Goal: Information Seeking & Learning: Find specific fact

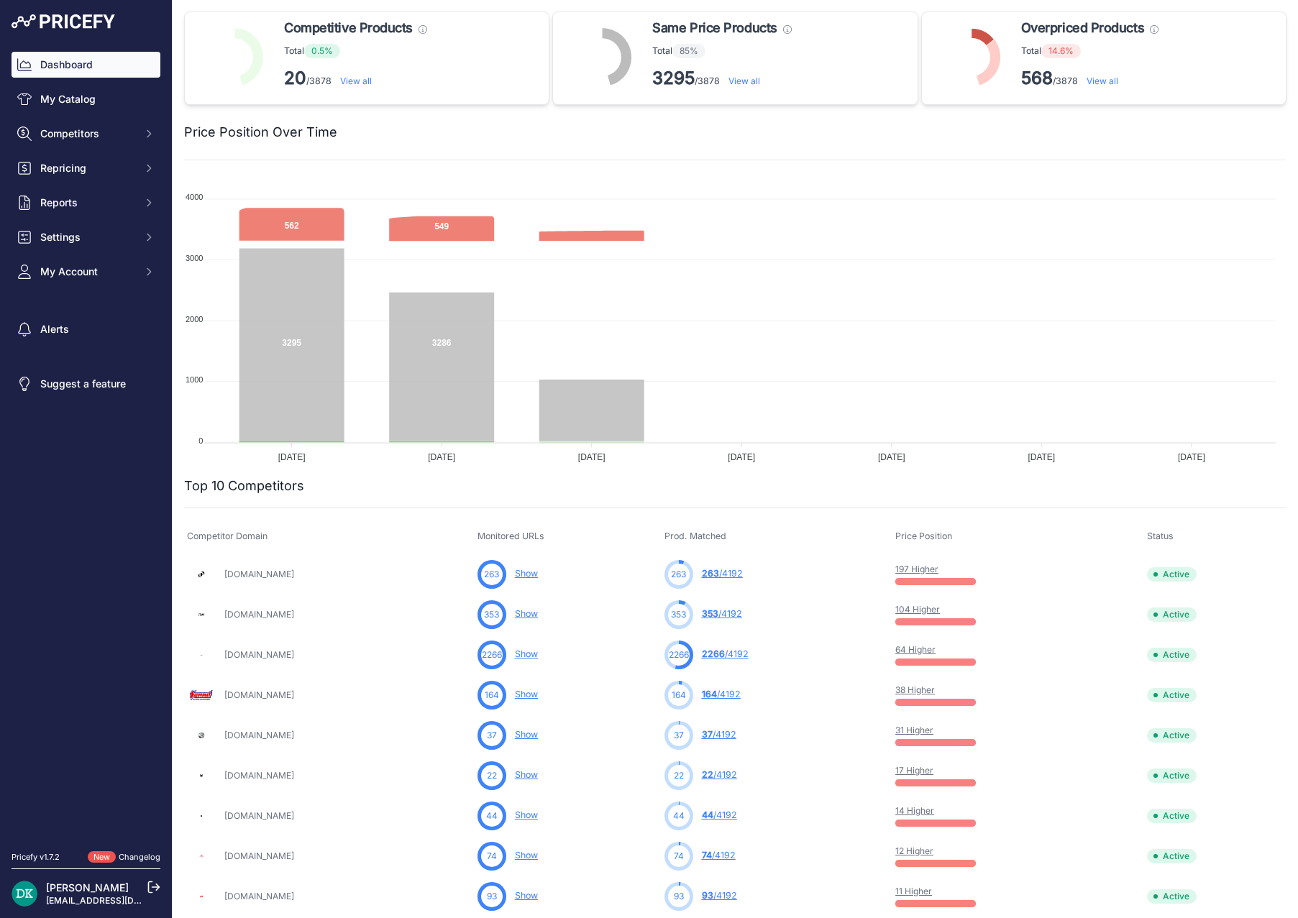
click at [370, 81] on link "View all" at bounding box center [356, 81] width 32 height 11
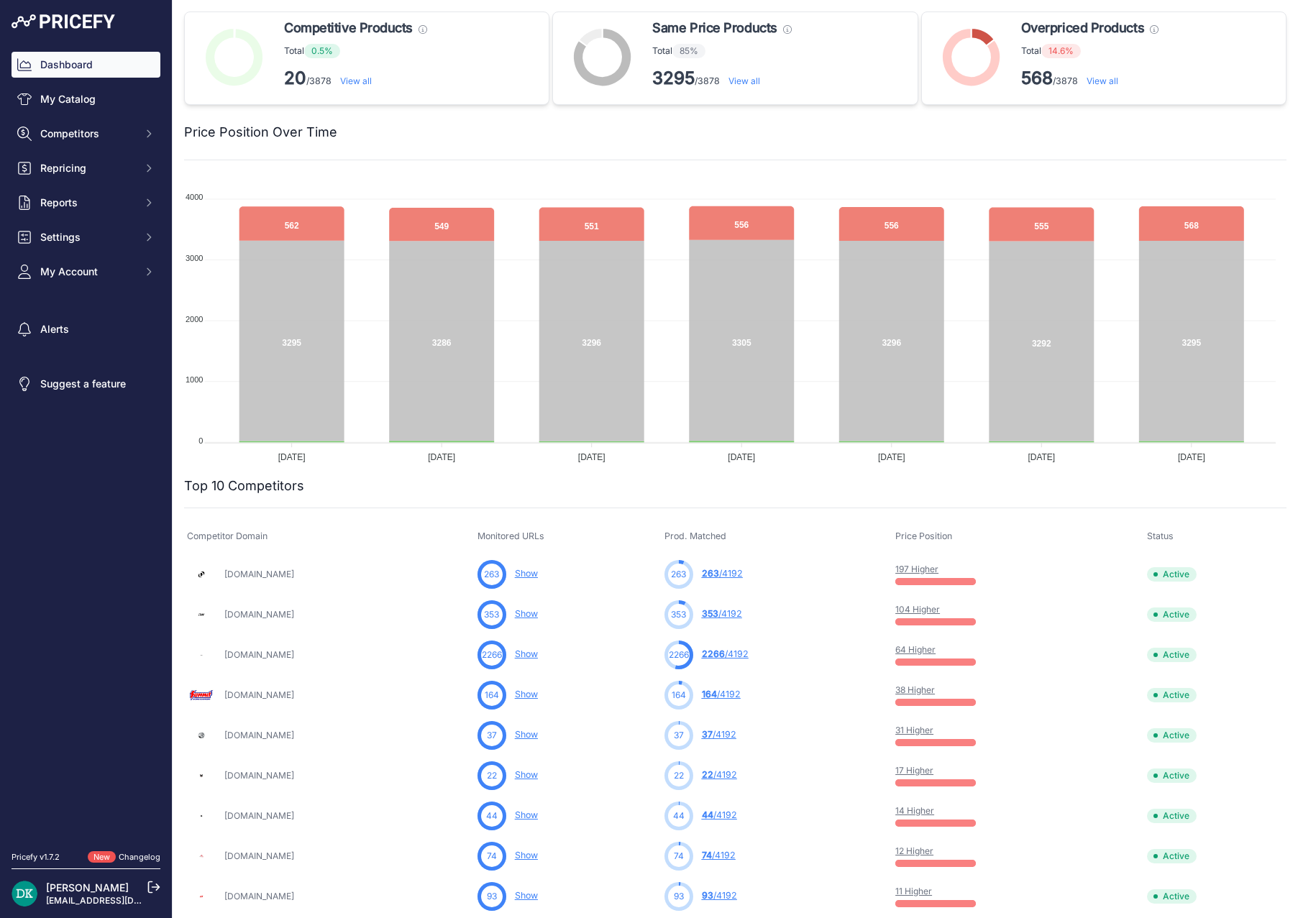
click at [357, 81] on link "View all" at bounding box center [356, 81] width 32 height 11
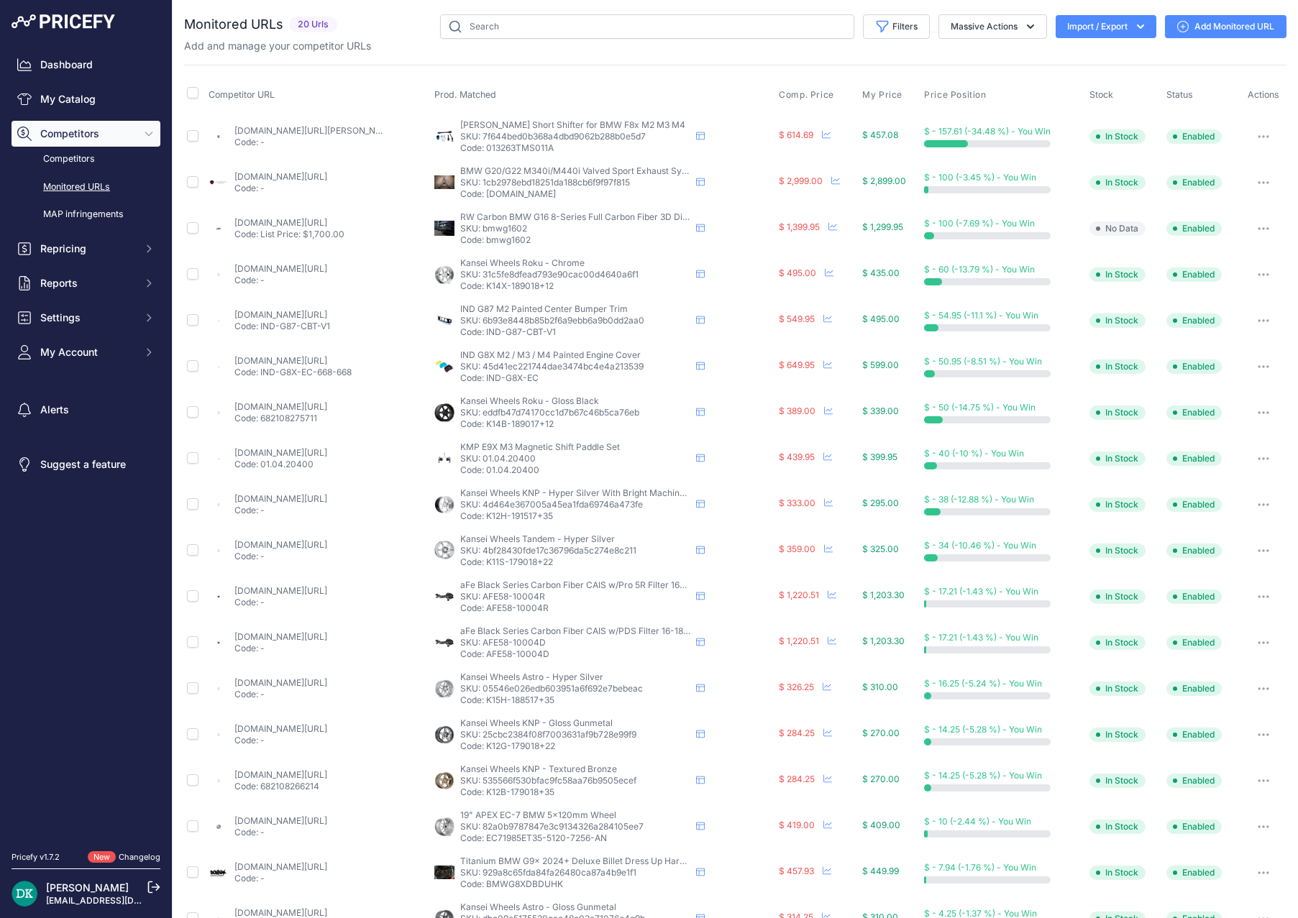
click at [507, 242] on p "Code: bmwg1602" at bounding box center [575, 240] width 230 height 12
copy p "bmwg1602"
click at [327, 221] on link "rwcarbon.com/264/0/0/2149/bmw-g16-8-series-full-carbon-fiber-dtm-diffuser.html" at bounding box center [280, 222] width 93 height 11
drag, startPoint x: 548, startPoint y: 335, endPoint x: 482, endPoint y: 337, distance: 66.2
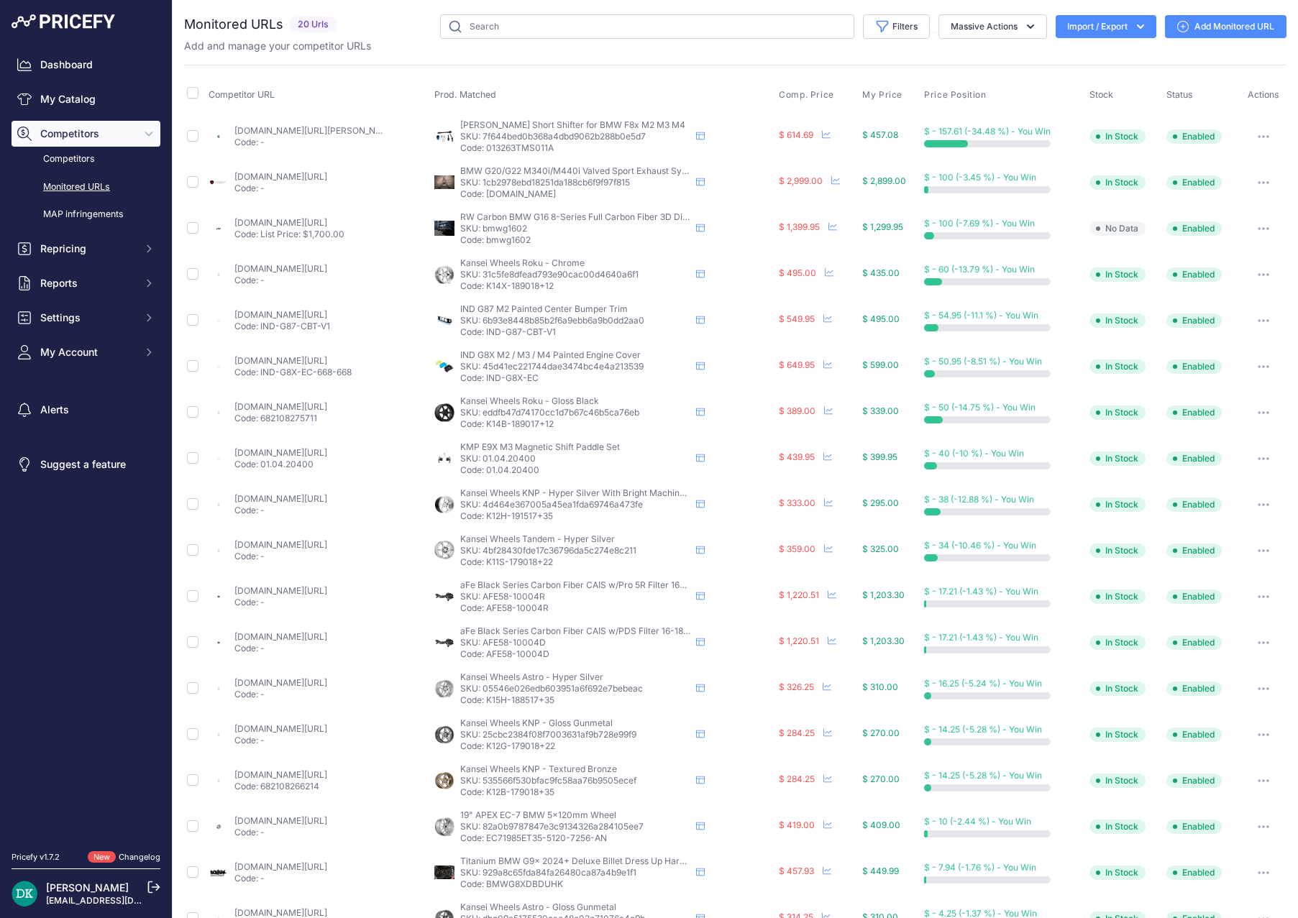
click at [482, 337] on p "Code: IND-G87-CBT-V1" at bounding box center [575, 332] width 230 height 12
copy p "IND-G87-CBT-V1"
click at [327, 314] on link "ind-distribution.com/products/ind-g87-m2-painted-center-bumper-trim" at bounding box center [280, 314] width 93 height 11
drag, startPoint x: 544, startPoint y: 383, endPoint x: 483, endPoint y: 383, distance: 60.4
click at [483, 383] on p "Code: IND-G8X-EC" at bounding box center [575, 379] width 230 height 12
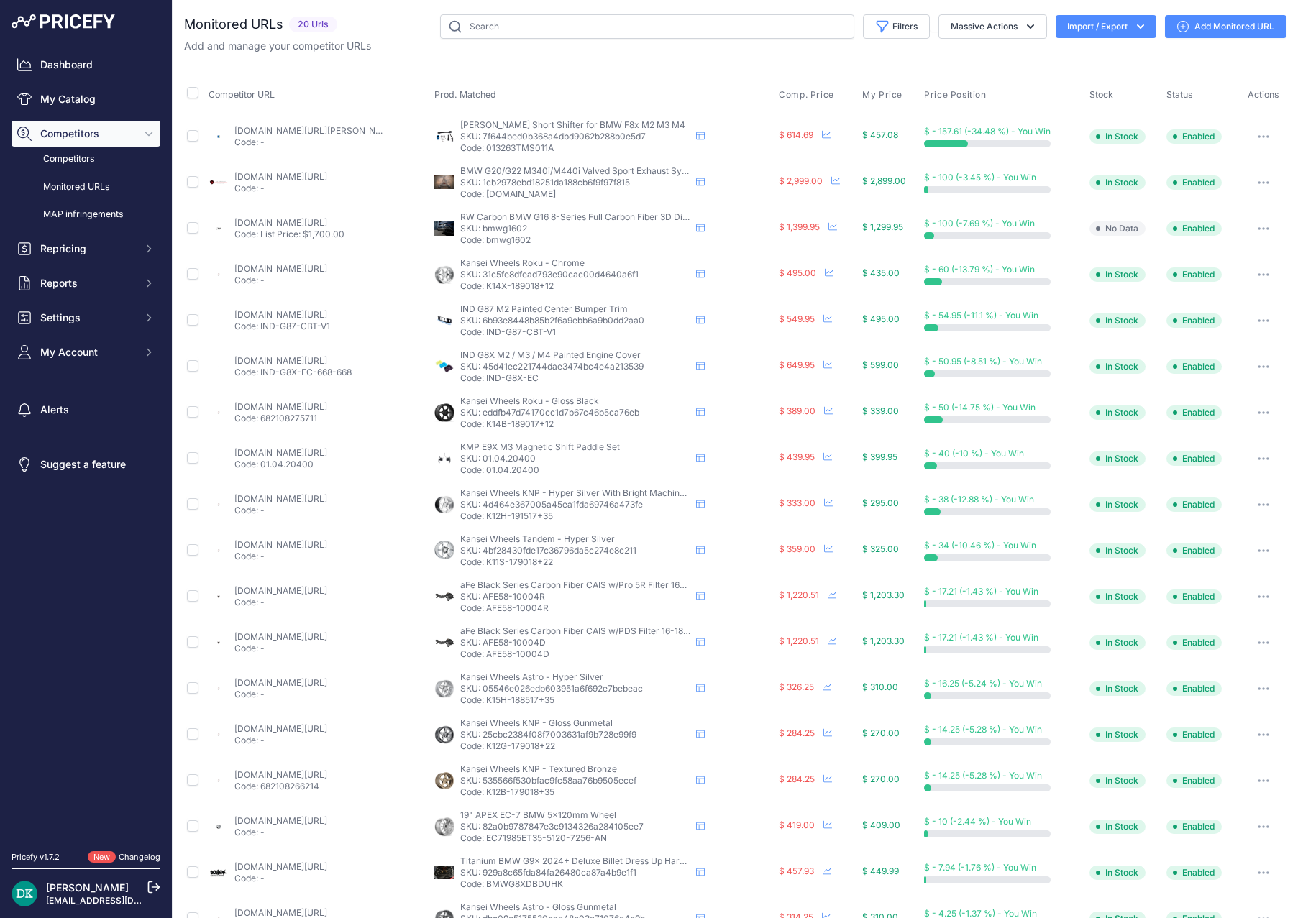
copy p "IND-G8X-EC"
click at [303, 365] on link "ind-distribution.com/products/ind-g8x-m3-m4-painted-engine-cover?_pos=1&_sid=9f…" at bounding box center [280, 360] width 93 height 11
drag, startPoint x: 537, startPoint y: 466, endPoint x: 484, endPoint y: 470, distance: 53.4
click at [484, 470] on p "Code: 01.04.20400" at bounding box center [575, 471] width 230 height 12
copy p "01.04.20400"
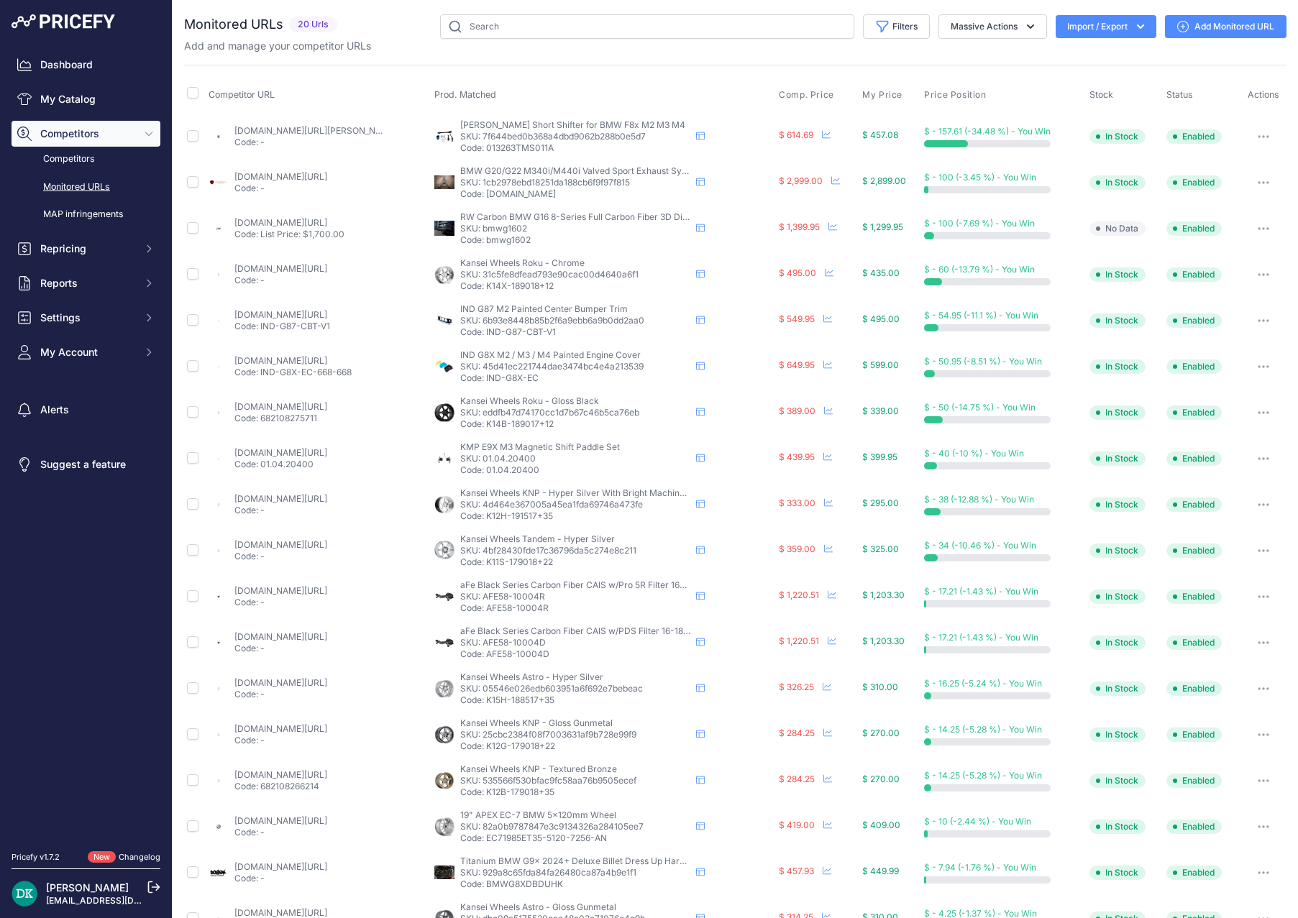
click at [327, 452] on link "ind-distribution.com/products/kmp-e9x-m3-magnetic-shift-paddle-set" at bounding box center [280, 452] width 93 height 11
click at [64, 64] on link "Dashboard" at bounding box center [86, 65] width 149 height 26
